Goal: Information Seeking & Learning: Learn about a topic

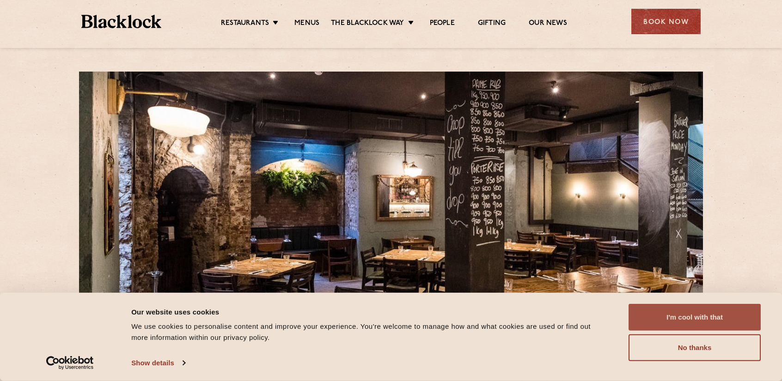
click at [661, 313] on button "I'm cool with that" at bounding box center [694, 317] width 132 height 27
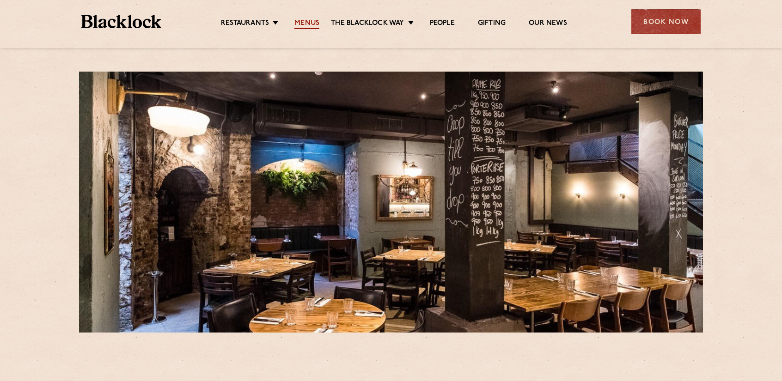
click at [300, 24] on link "Menus" at bounding box center [306, 24] width 25 height 10
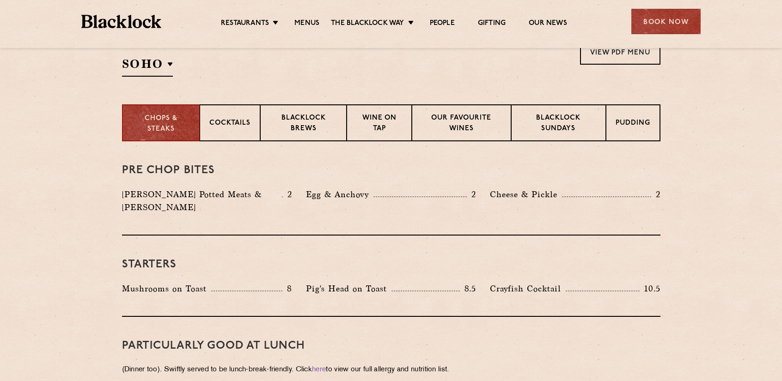
scroll to position [231, 0]
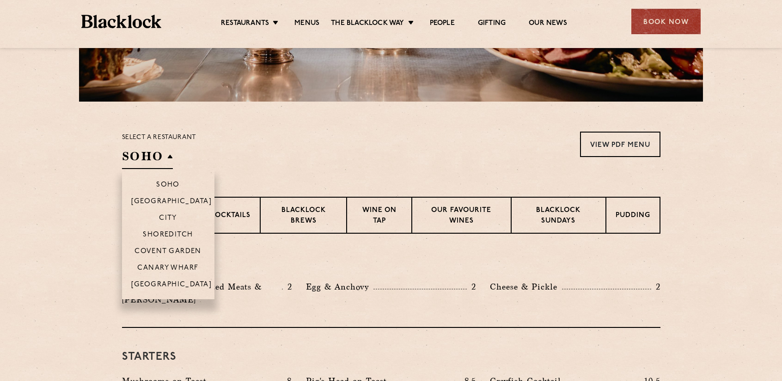
click at [171, 211] on li "City" at bounding box center [168, 217] width 92 height 17
click at [170, 213] on li "City" at bounding box center [168, 217] width 92 height 17
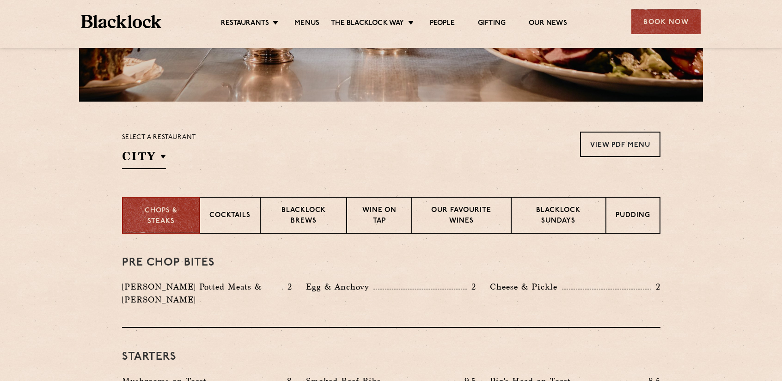
click at [359, 151] on div "Select a restaurant City [GEOGRAPHIC_DATA] [GEOGRAPHIC_DATA] [GEOGRAPHIC_DATA] …" at bounding box center [391, 150] width 538 height 37
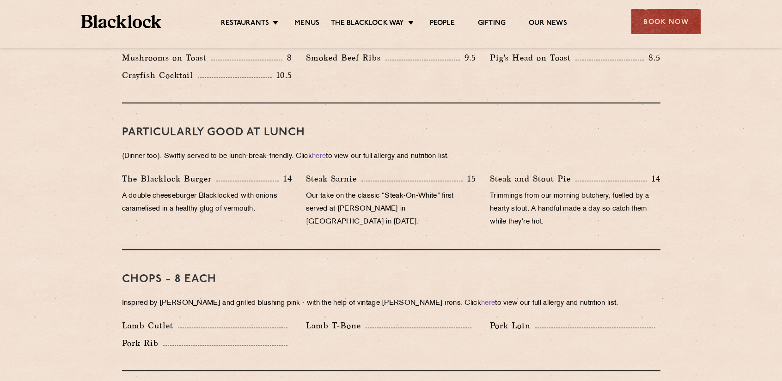
scroll to position [323, 0]
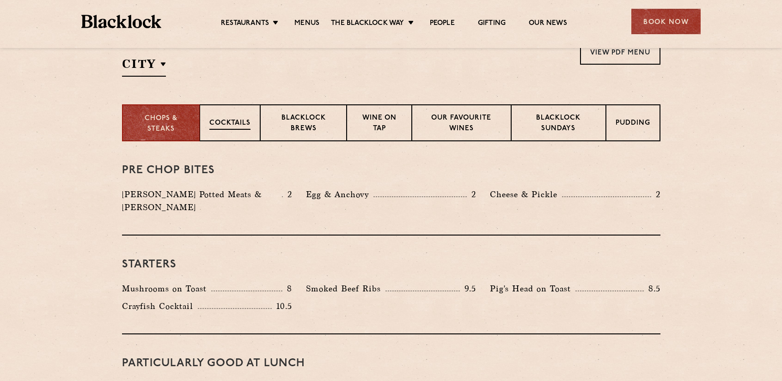
click at [212, 122] on p "Cocktails" at bounding box center [229, 124] width 41 height 12
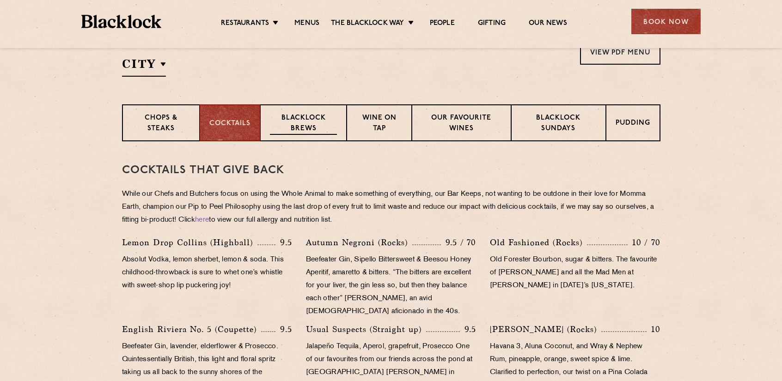
click at [304, 123] on p "Blacklock Brews" at bounding box center [303, 124] width 67 height 22
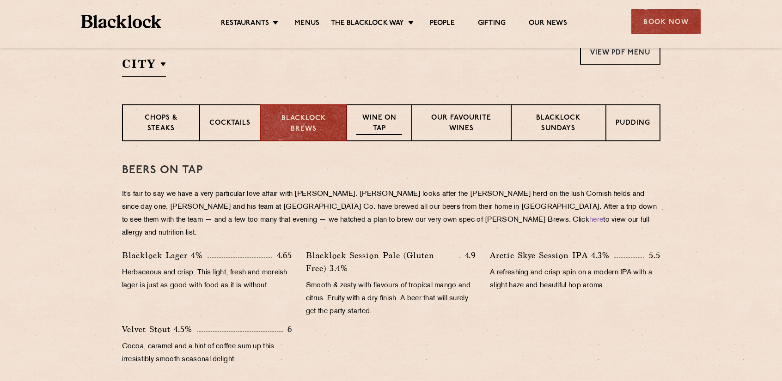
click at [386, 123] on p "Wine on Tap" at bounding box center [378, 124] width 45 height 22
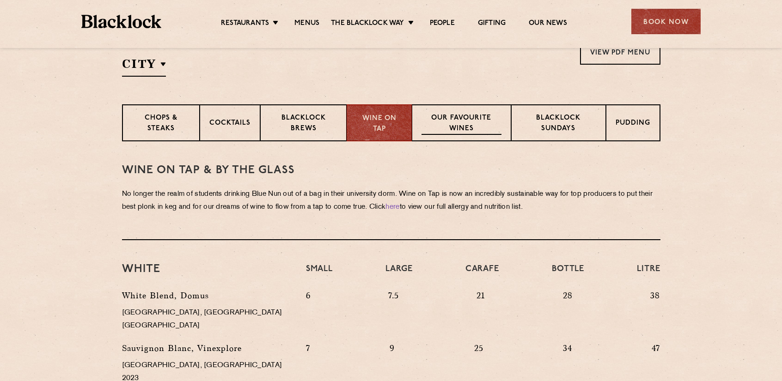
click at [459, 121] on p "Our favourite wines" at bounding box center [461, 124] width 80 height 22
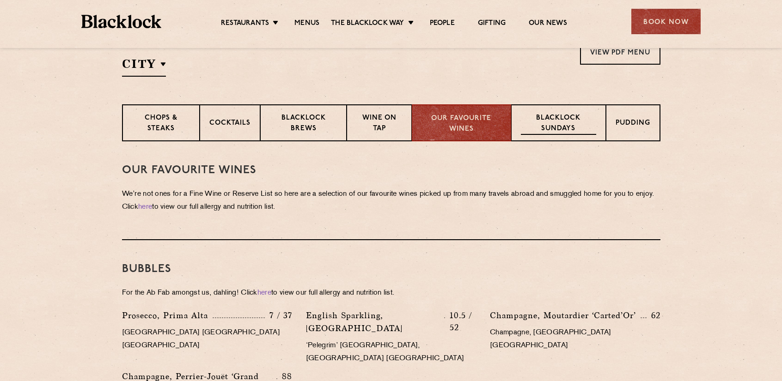
click at [536, 130] on p "Blacklock Sundays" at bounding box center [558, 124] width 75 height 22
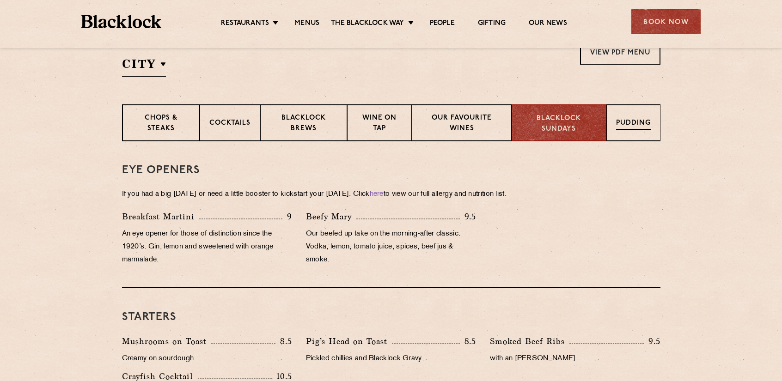
click at [624, 122] on p "Pudding" at bounding box center [633, 124] width 35 height 12
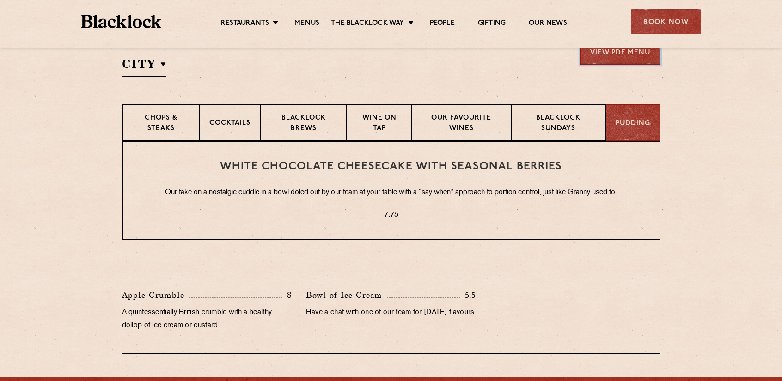
click at [597, 50] on link "View PDF Menu" at bounding box center [620, 51] width 80 height 25
